Goal: Task Accomplishment & Management: Use online tool/utility

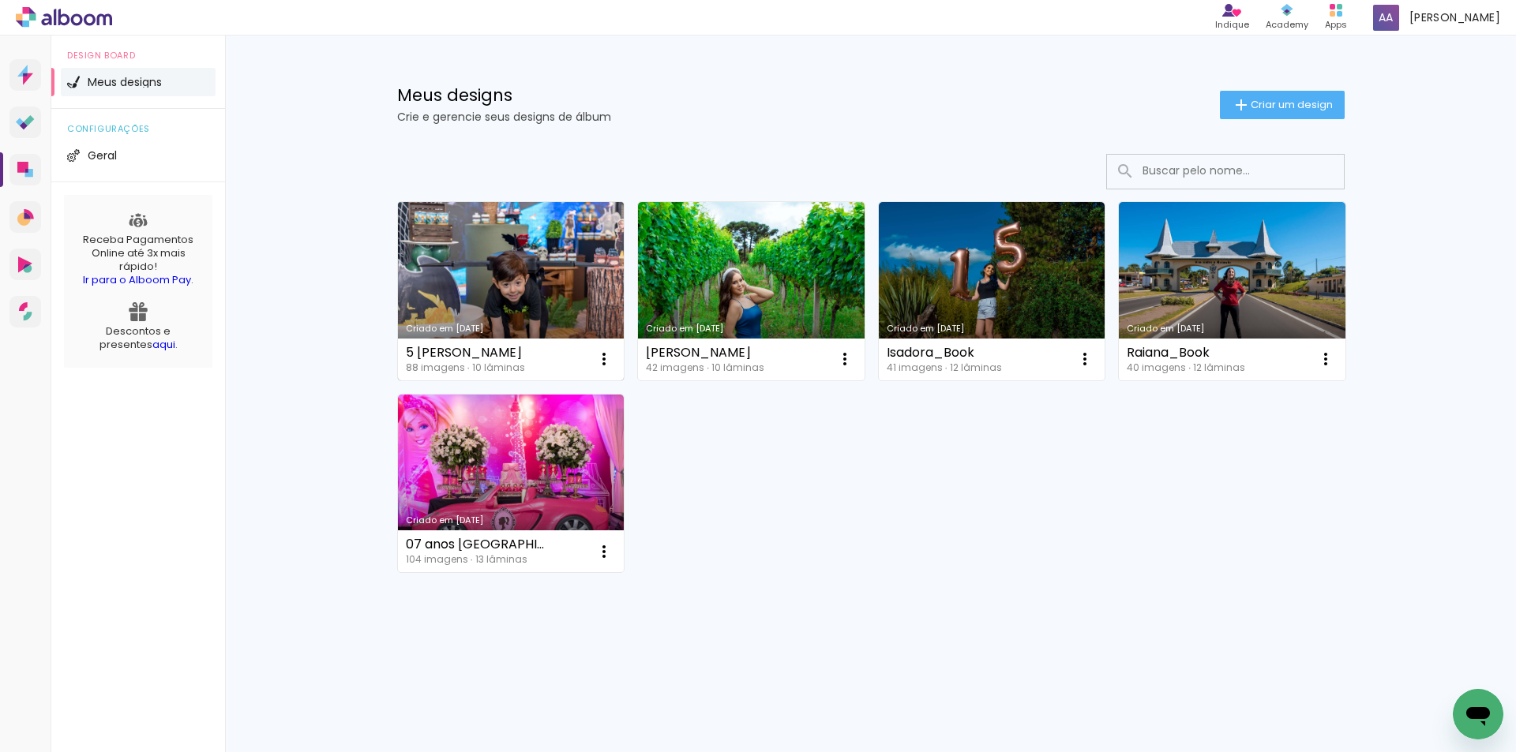
click at [539, 243] on link "Criado em [DATE]" at bounding box center [511, 291] width 227 height 178
